Goal: Obtain resource: Obtain resource

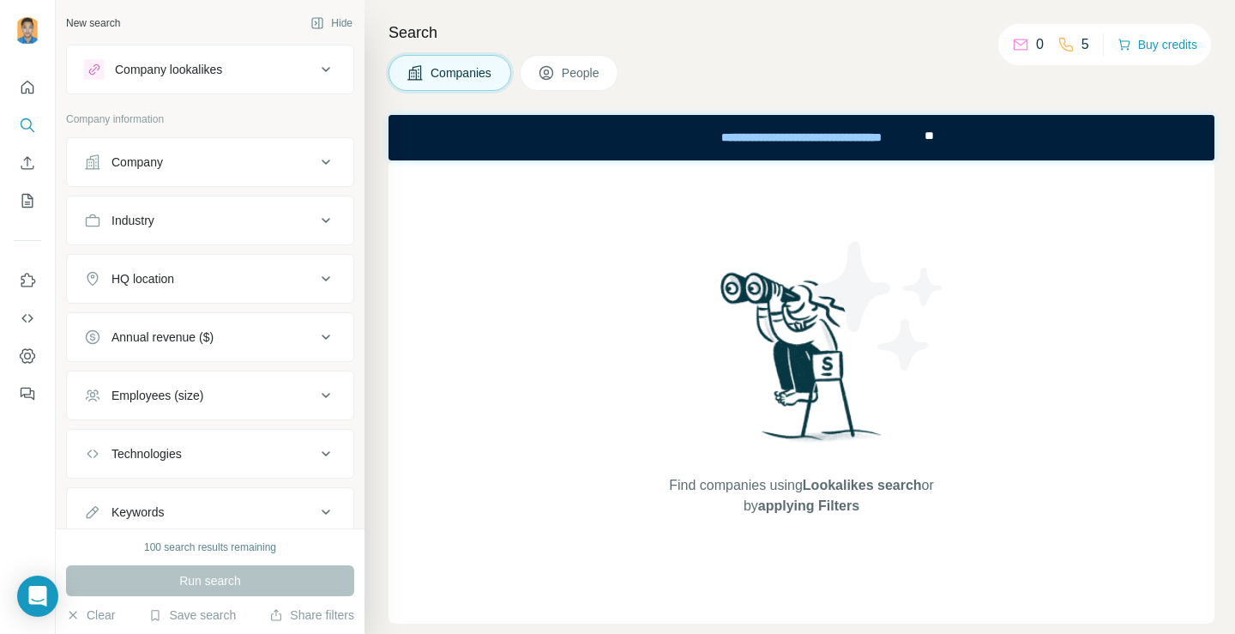
click at [202, 70] on div "Company lookalikes" at bounding box center [168, 69] width 107 height 17
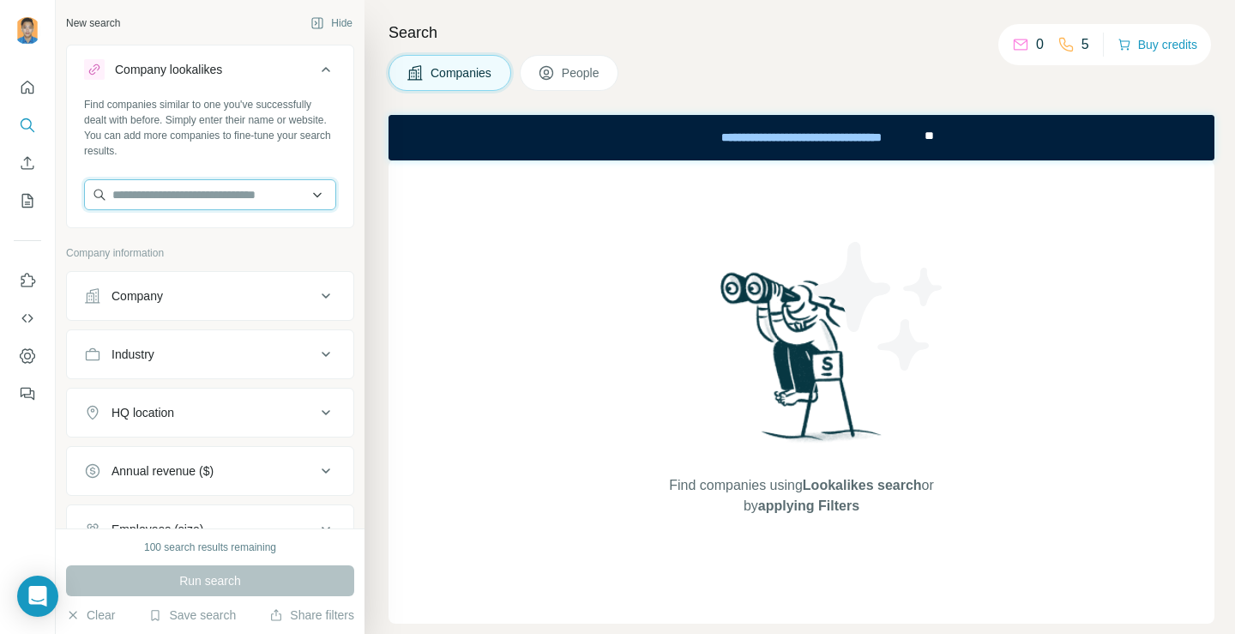
click at [160, 195] on input "text" at bounding box center [210, 194] width 252 height 31
paste input "**********"
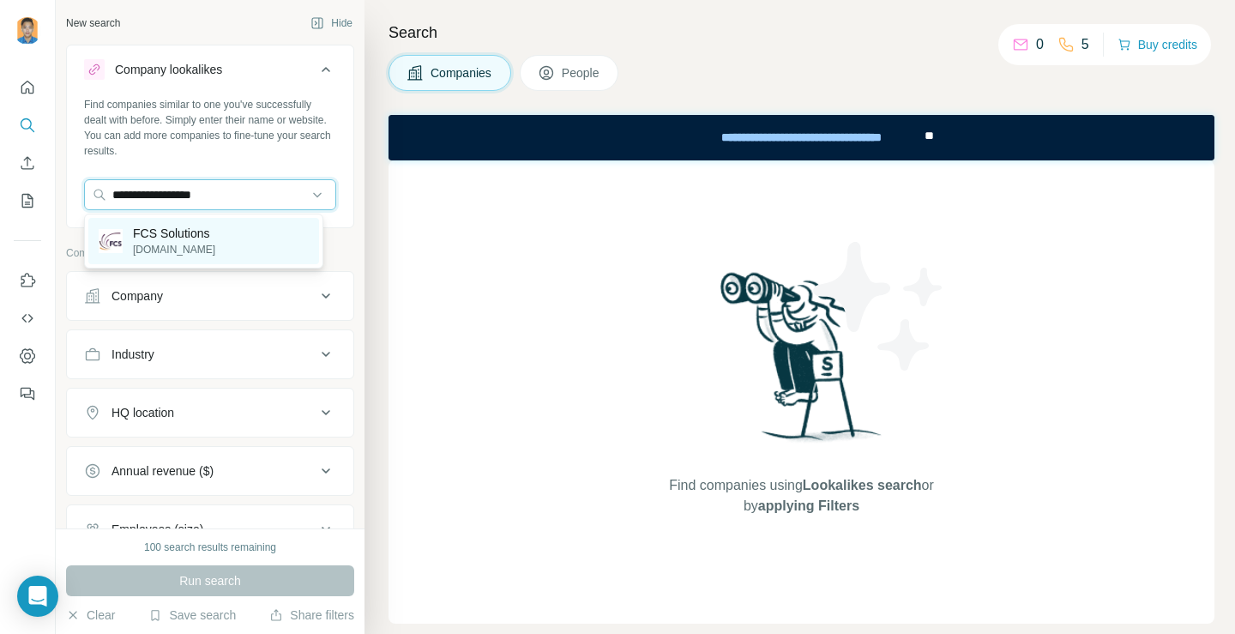
type input "**********"
click at [162, 234] on p "FCS Solutions" at bounding box center [174, 233] width 82 height 17
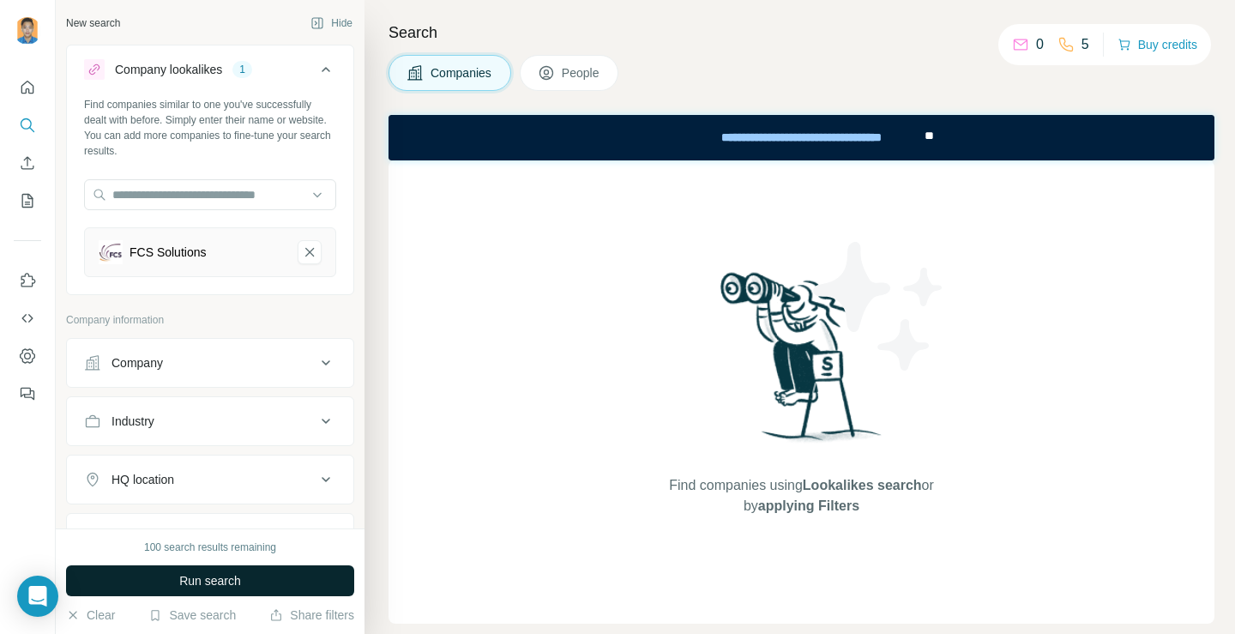
click at [175, 582] on button "Run search" at bounding box center [210, 580] width 288 height 31
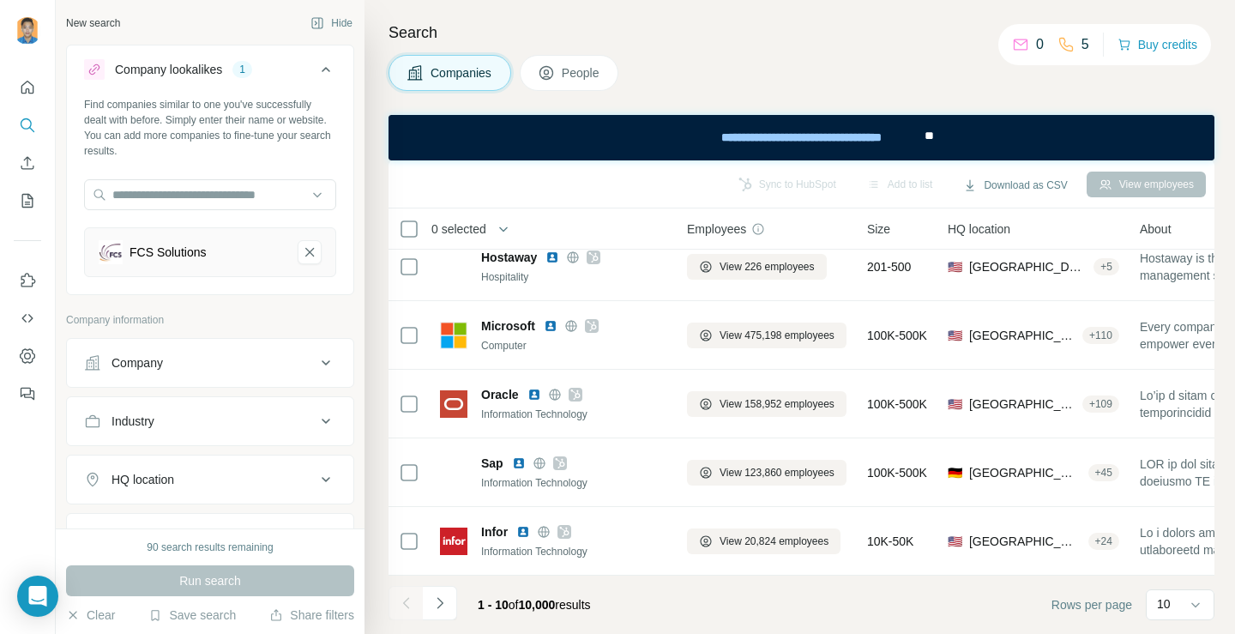
scroll to position [369, 0]
click at [1197, 611] on icon at bounding box center [1195, 604] width 17 height 17
click at [1169, 471] on p "60" at bounding box center [1168, 473] width 14 height 17
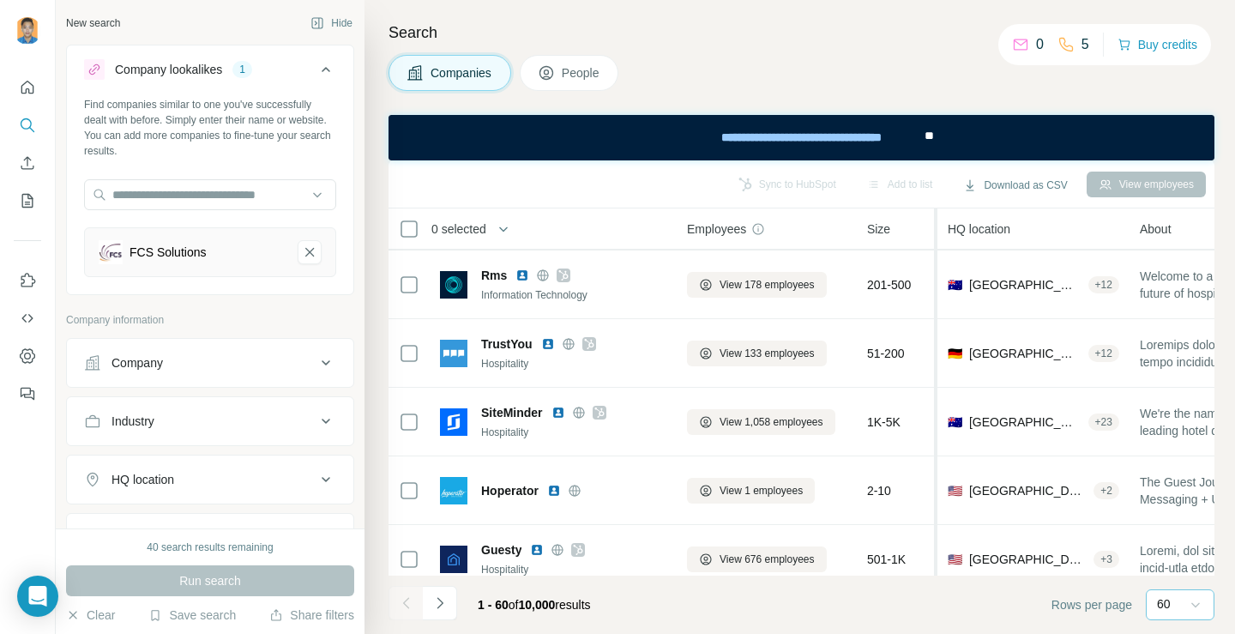
scroll to position [1373, 0]
click at [977, 184] on button "Download as CSV" at bounding box center [1015, 185] width 128 height 26
click at [991, 220] on div "Only current page (60)" at bounding box center [1026, 221] width 160 height 31
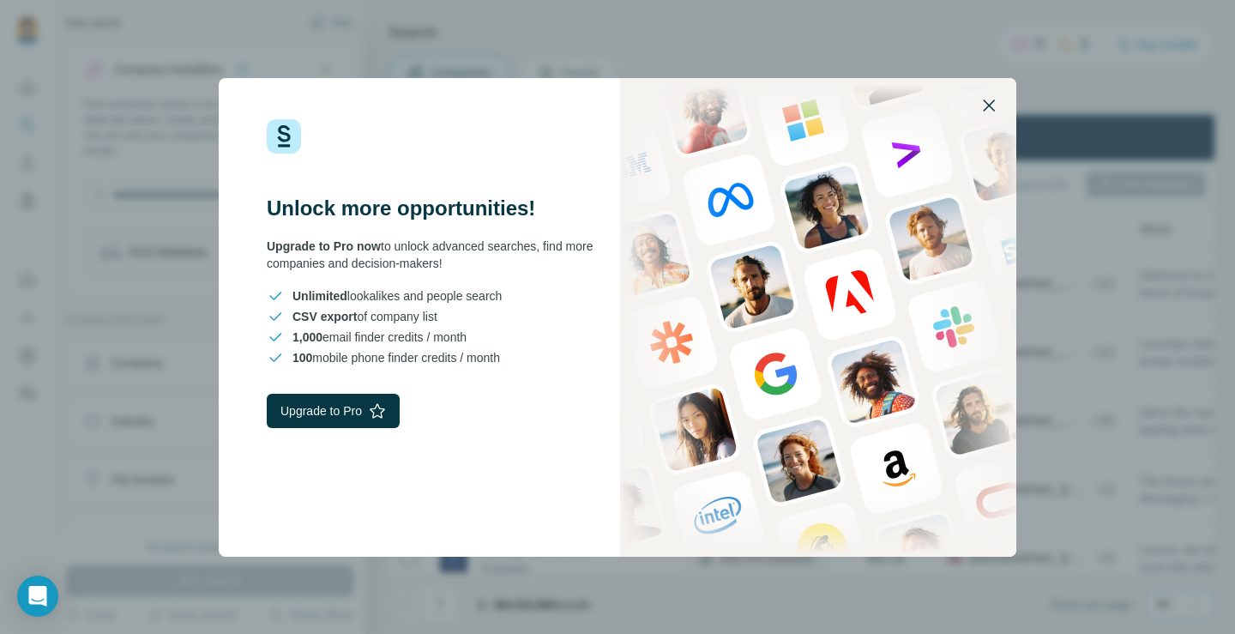
click at [991, 101] on icon "button" at bounding box center [989, 105] width 21 height 21
